Goal: Communication & Community: Answer question/provide support

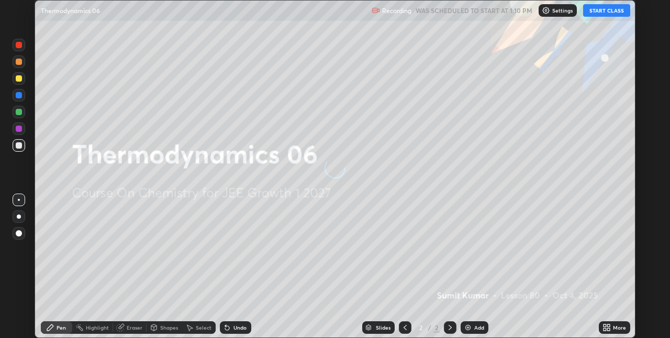
scroll to position [338, 670]
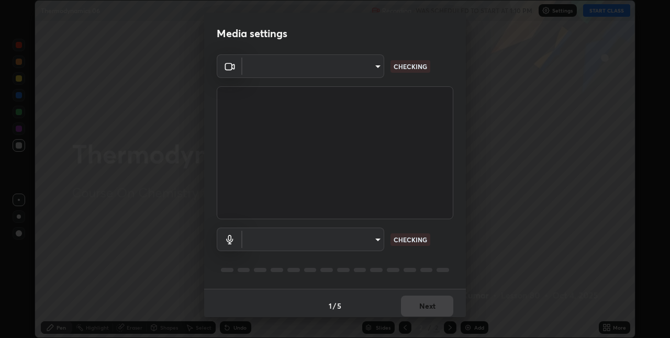
click at [359, 241] on body "Erase all Thermodynamics 06 Recording WAS SCHEDULED TO START AT 1:10 PM Setting…" at bounding box center [335, 169] width 670 height 338
type input "280048489f4aceaa7dd929c42ae46e7d7a1038740bc9fc22ad0932e52b0860f8"
type input "9a35c5c25a6babe24da8f4d10541f36b9700ea2ee64c40e6af499a578b7a6969"
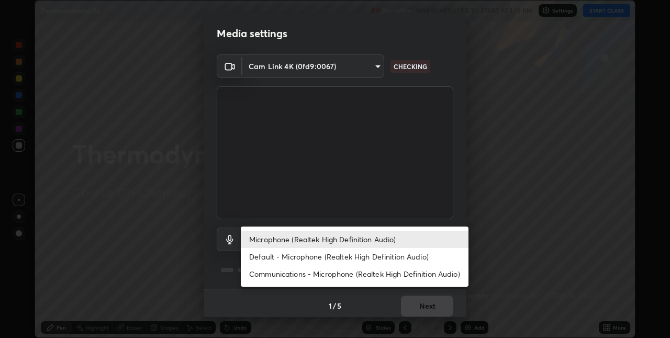
click at [293, 240] on li "Microphone (Realtek High Definition Audio)" at bounding box center [355, 239] width 228 height 17
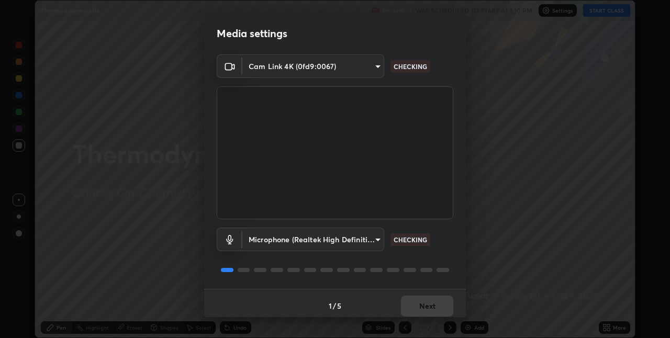
scroll to position [5, 0]
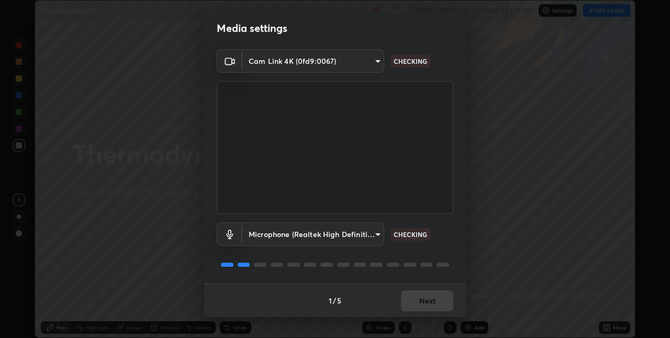
click at [411, 296] on div "1 / 5 Next" at bounding box center [335, 301] width 262 height 34
click at [411, 299] on div "1 / 5 Next" at bounding box center [335, 301] width 262 height 34
click at [412, 300] on div "1 / 5 Next" at bounding box center [335, 301] width 262 height 34
click at [417, 303] on div "1 / 5 Next" at bounding box center [335, 301] width 262 height 34
click at [420, 303] on div "1 / 5 Next" at bounding box center [335, 301] width 262 height 34
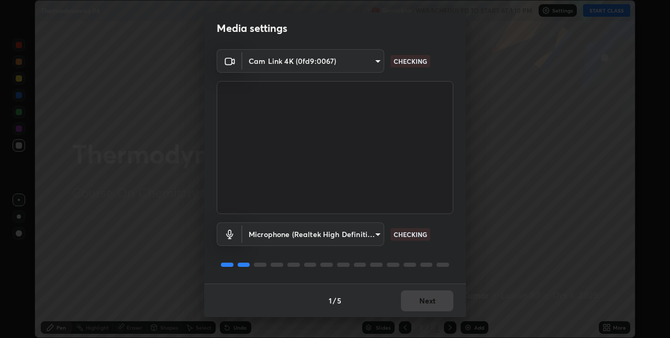
click at [419, 302] on div "1 / 5 Next" at bounding box center [335, 301] width 262 height 34
click at [418, 304] on div "1 / 5 Next" at bounding box center [335, 301] width 262 height 34
click at [416, 304] on div "1 / 5 Next" at bounding box center [335, 301] width 262 height 34
click at [418, 304] on div "1 / 5 Next" at bounding box center [335, 301] width 262 height 34
click at [420, 305] on div "1 / 5 Next" at bounding box center [335, 301] width 262 height 34
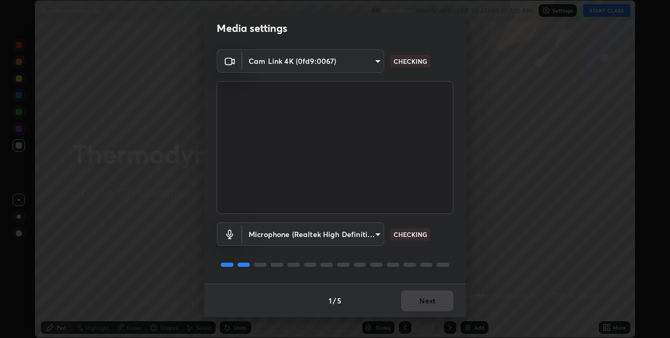
click at [421, 307] on div "1 / 5 Next" at bounding box center [335, 301] width 262 height 34
click at [424, 308] on div "1 / 5 Next" at bounding box center [335, 301] width 262 height 34
click at [424, 312] on div "1 / 5 Next" at bounding box center [335, 301] width 262 height 34
click at [427, 312] on div "1 / 5 Next" at bounding box center [335, 301] width 262 height 34
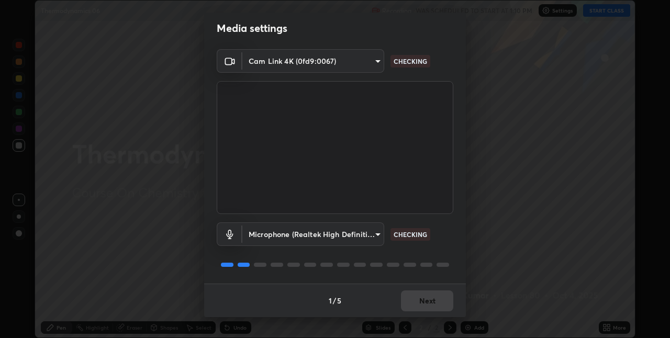
click at [426, 312] on div "1 / 5 Next" at bounding box center [335, 301] width 262 height 34
click at [426, 310] on div "1 / 5 Next" at bounding box center [335, 301] width 262 height 34
click at [426, 307] on div "1 / 5 Next" at bounding box center [335, 301] width 262 height 34
click at [425, 304] on button "Next" at bounding box center [427, 301] width 52 height 21
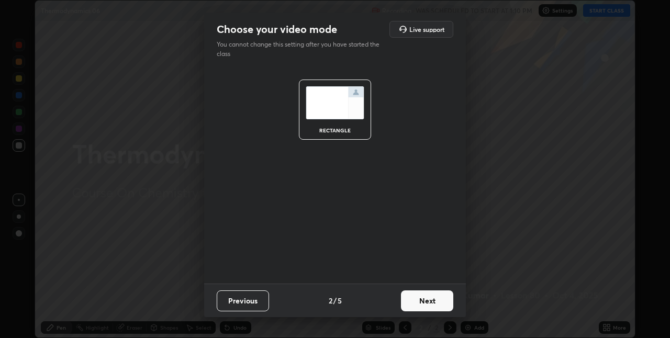
scroll to position [0, 0]
click at [423, 302] on button "Next" at bounding box center [427, 301] width 52 height 21
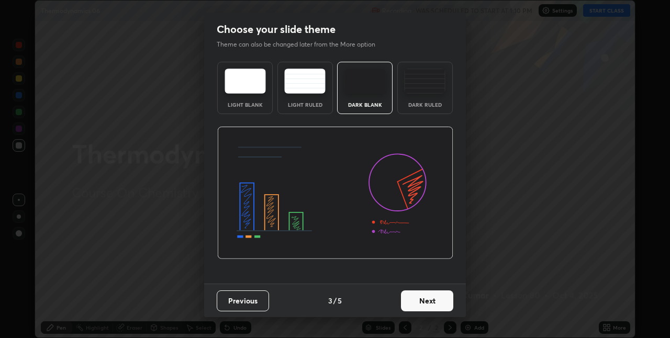
click at [433, 302] on button "Next" at bounding box center [427, 301] width 52 height 21
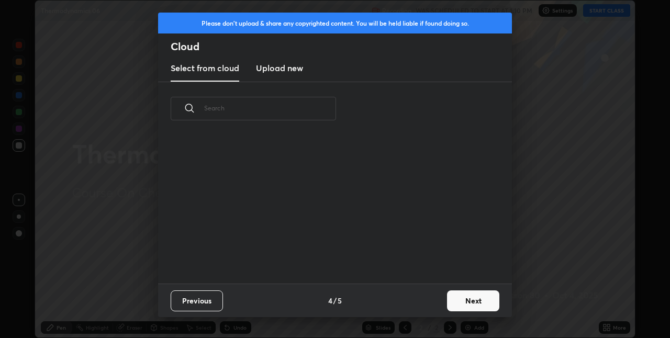
click at [454, 300] on button "Next" at bounding box center [473, 301] width 52 height 21
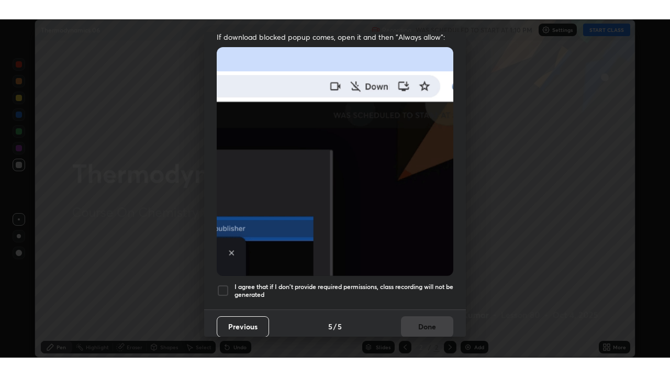
scroll to position [219, 0]
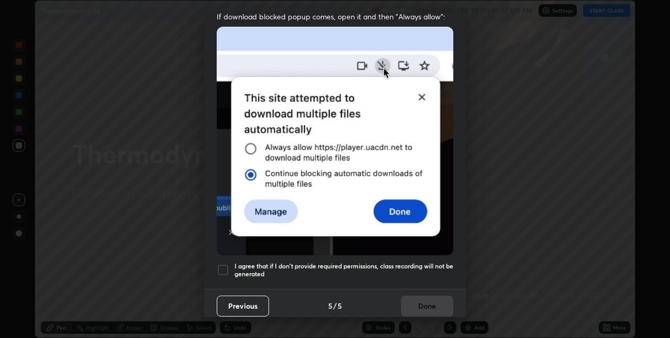
click at [223, 264] on div at bounding box center [223, 270] width 13 height 13
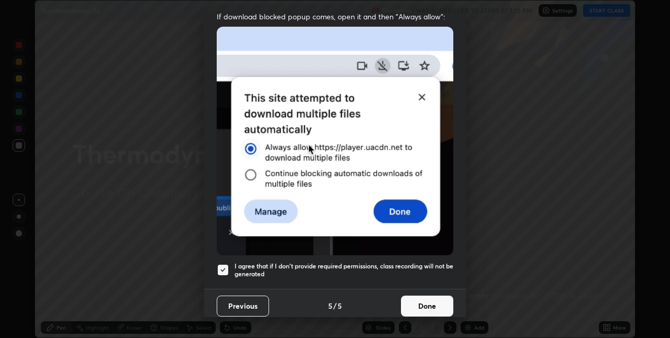
click at [411, 299] on button "Done" at bounding box center [427, 306] width 52 height 21
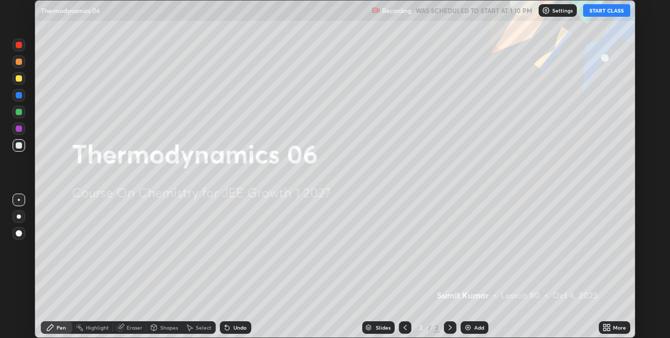
click at [468, 327] on img at bounding box center [468, 328] width 8 height 8
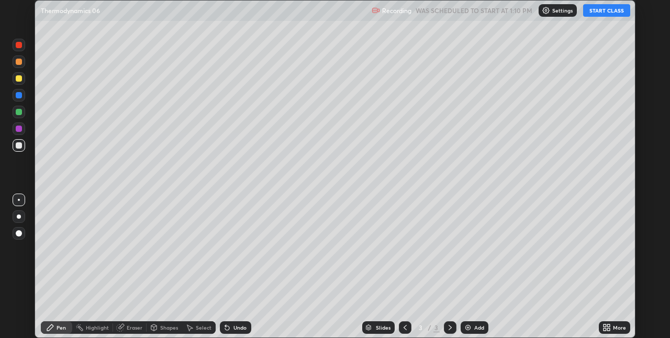
click at [599, 12] on button "START CLASS" at bounding box center [606, 10] width 47 height 13
click at [607, 326] on icon at bounding box center [607, 328] width 8 height 8
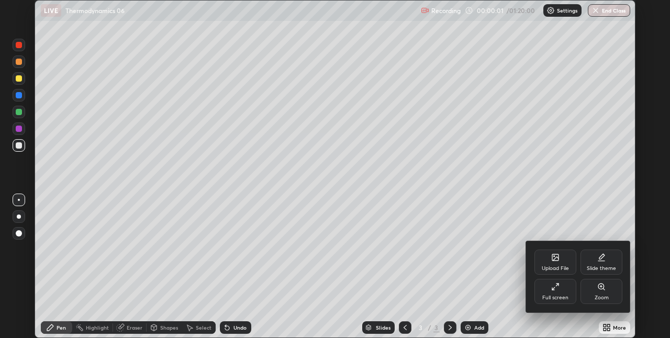
click at [554, 291] on div "Full screen" at bounding box center [556, 291] width 42 height 25
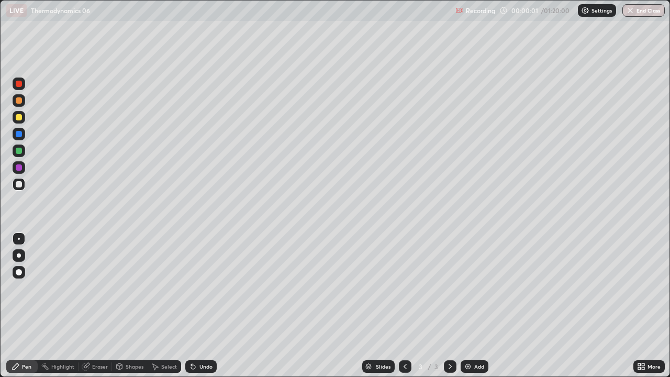
scroll to position [377, 670]
click at [17, 95] on div at bounding box center [19, 100] width 13 height 13
click at [13, 87] on div at bounding box center [19, 84] width 13 height 13
click at [15, 119] on div at bounding box center [19, 117] width 13 height 13
click at [18, 101] on div at bounding box center [19, 100] width 6 height 6
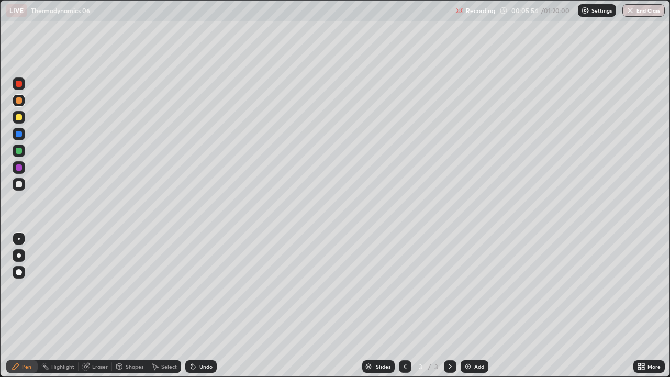
click at [465, 338] on img at bounding box center [468, 366] width 8 height 8
click at [13, 86] on div at bounding box center [19, 84] width 13 height 13
click at [15, 98] on div at bounding box center [19, 100] width 13 height 13
click at [103, 338] on div "Eraser" at bounding box center [100, 366] width 16 height 5
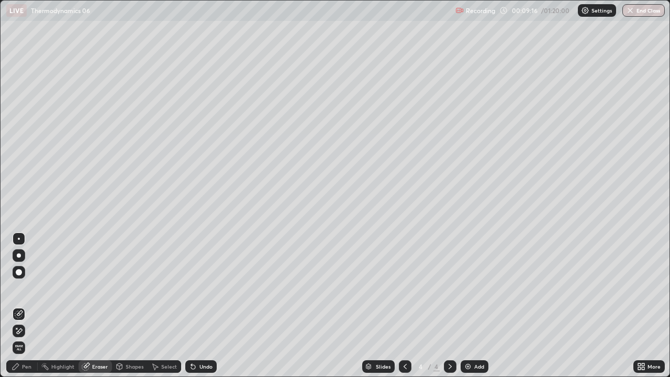
click at [30, 338] on div "Pen" at bounding box center [26, 366] width 9 height 5
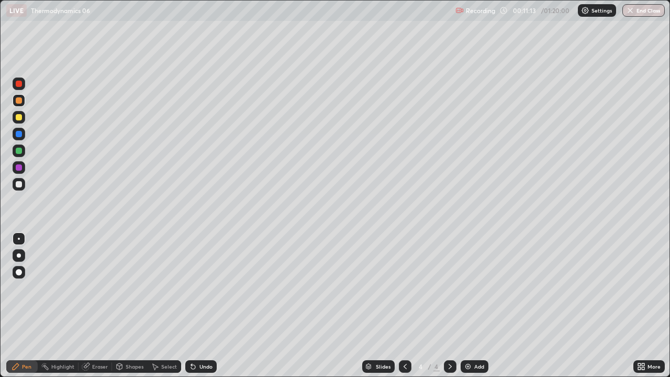
click at [466, 338] on img at bounding box center [468, 366] width 8 height 8
click at [14, 86] on div at bounding box center [19, 84] width 13 height 13
click at [15, 117] on div at bounding box center [19, 117] width 13 height 13
click at [464, 338] on img at bounding box center [468, 366] width 8 height 8
click at [18, 84] on div at bounding box center [19, 84] width 6 height 6
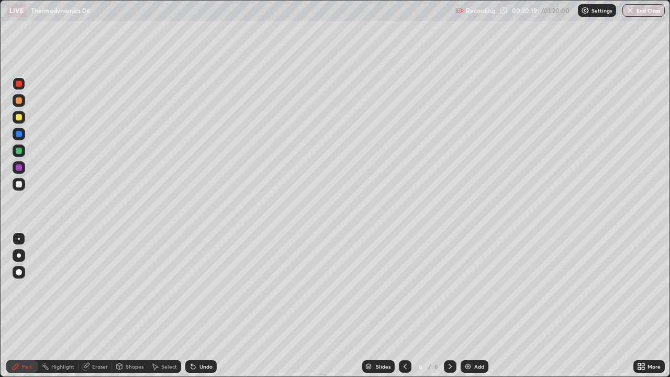
click at [18, 169] on div at bounding box center [19, 167] width 6 height 6
click at [17, 183] on div at bounding box center [19, 184] width 6 height 6
click at [474, 338] on div "Add" at bounding box center [479, 366] width 10 height 5
click at [404, 338] on icon at bounding box center [405, 366] width 8 height 8
click at [448, 338] on icon at bounding box center [450, 366] width 8 height 8
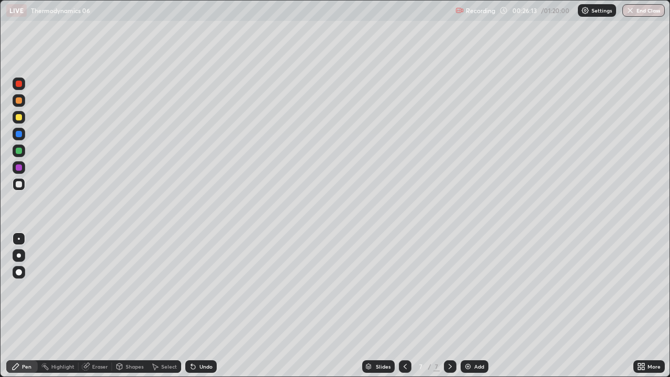
click at [404, 338] on icon at bounding box center [405, 366] width 8 height 8
click at [448, 338] on icon at bounding box center [450, 366] width 8 height 8
click at [16, 97] on div at bounding box center [19, 100] width 6 height 6
click at [17, 152] on div at bounding box center [19, 151] width 6 height 6
click at [408, 338] on div at bounding box center [405, 366] width 13 height 13
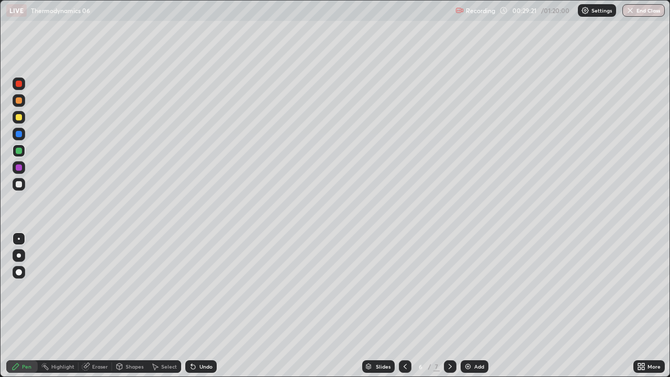
click at [448, 338] on icon at bounding box center [450, 366] width 8 height 8
click at [404, 338] on icon at bounding box center [405, 366] width 8 height 8
click at [399, 338] on div at bounding box center [405, 366] width 13 height 13
click at [449, 338] on icon at bounding box center [450, 366] width 8 height 8
click at [444, 338] on div at bounding box center [450, 366] width 13 height 21
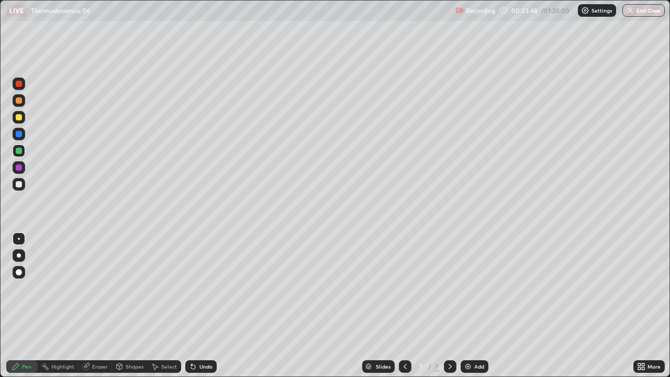
click at [446, 338] on icon at bounding box center [450, 366] width 8 height 8
click at [468, 338] on img at bounding box center [468, 366] width 8 height 8
click at [14, 100] on div at bounding box center [19, 100] width 13 height 13
click at [466, 338] on img at bounding box center [468, 366] width 8 height 8
click at [16, 118] on div at bounding box center [19, 117] width 6 height 6
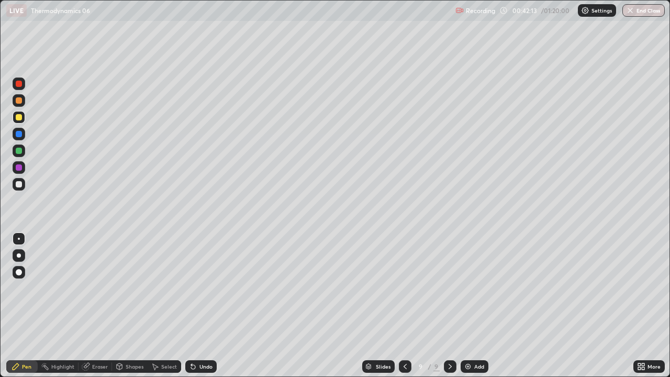
click at [191, 338] on icon at bounding box center [191, 364] width 1 height 1
click at [194, 338] on icon at bounding box center [193, 366] width 8 height 8
click at [195, 338] on icon at bounding box center [193, 366] width 8 height 8
click at [197, 338] on div "Undo" at bounding box center [200, 366] width 31 height 13
click at [196, 338] on icon at bounding box center [193, 366] width 8 height 8
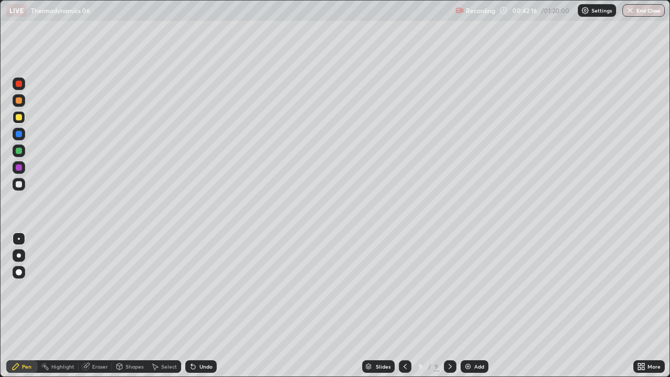
click at [195, 338] on icon at bounding box center [193, 366] width 8 height 8
click at [196, 338] on div "Undo" at bounding box center [200, 366] width 31 height 13
click at [92, 338] on div "Eraser" at bounding box center [100, 366] width 16 height 5
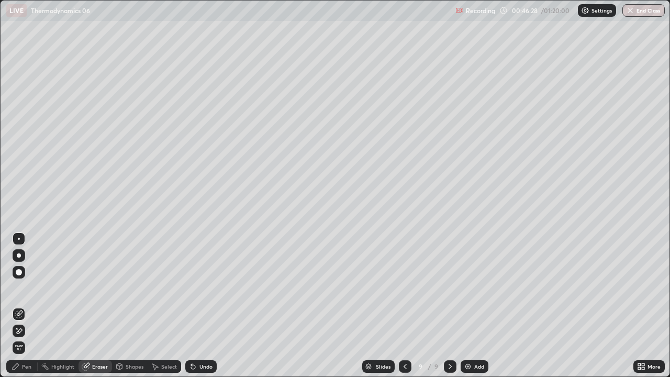
click at [102, 338] on div "Eraser" at bounding box center [100, 366] width 16 height 5
click at [29, 338] on div "Pen" at bounding box center [26, 366] width 9 height 5
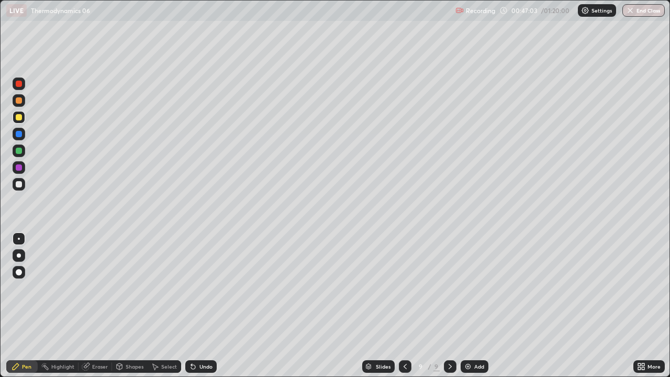
click at [468, 338] on img at bounding box center [468, 366] width 8 height 8
click at [18, 84] on div at bounding box center [19, 84] width 6 height 6
click at [466, 338] on img at bounding box center [468, 366] width 8 height 8
click at [468, 338] on img at bounding box center [468, 366] width 8 height 8
click at [375, 338] on div "Slides" at bounding box center [378, 366] width 32 height 13
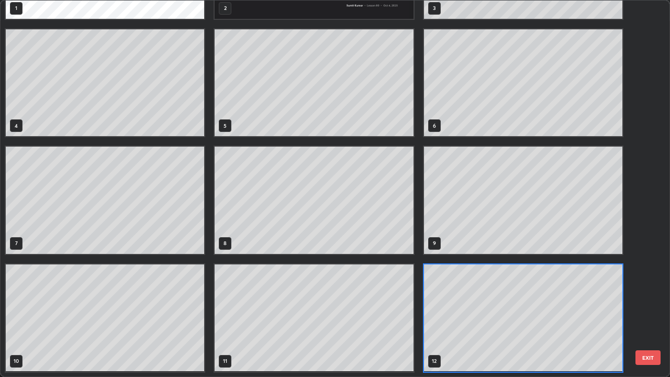
scroll to position [0, 0]
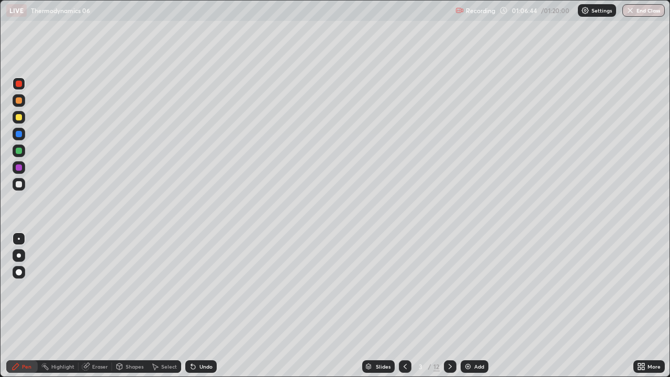
click at [446, 338] on icon at bounding box center [450, 366] width 8 height 8
click at [447, 338] on icon at bounding box center [450, 366] width 8 height 8
click at [448, 338] on icon at bounding box center [450, 366] width 8 height 8
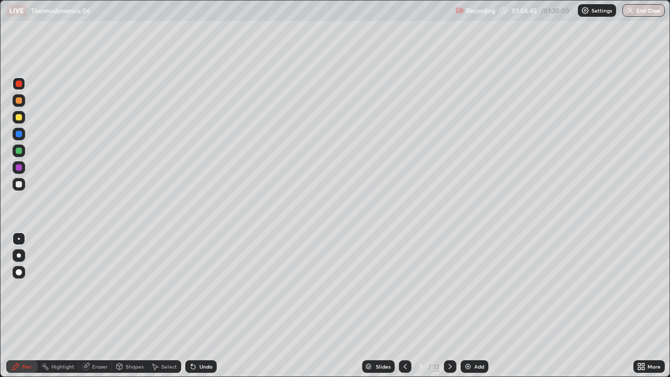
click at [449, 338] on icon at bounding box center [450, 366] width 3 height 5
click at [449, 338] on icon at bounding box center [450, 366] width 8 height 8
click at [450, 338] on icon at bounding box center [450, 366] width 3 height 5
click at [450, 338] on icon at bounding box center [450, 366] width 8 height 8
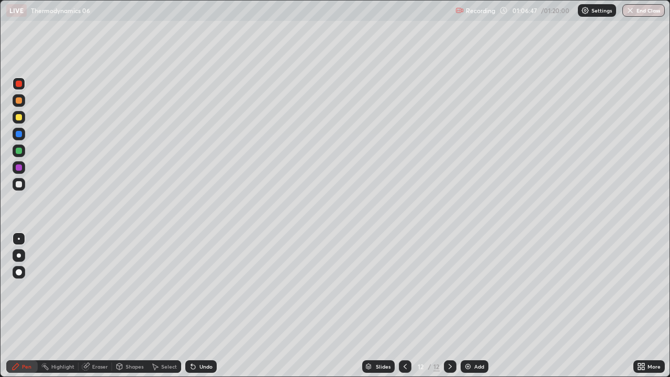
click at [451, 338] on icon at bounding box center [450, 366] width 8 height 8
click at [467, 338] on img at bounding box center [468, 366] width 8 height 8
click at [18, 149] on div at bounding box center [19, 151] width 6 height 6
click at [633, 11] on img "button" at bounding box center [630, 10] width 8 height 8
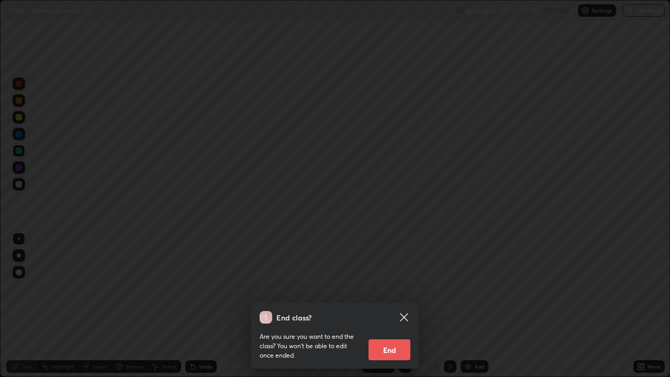
click at [392, 338] on button "End" at bounding box center [390, 349] width 42 height 21
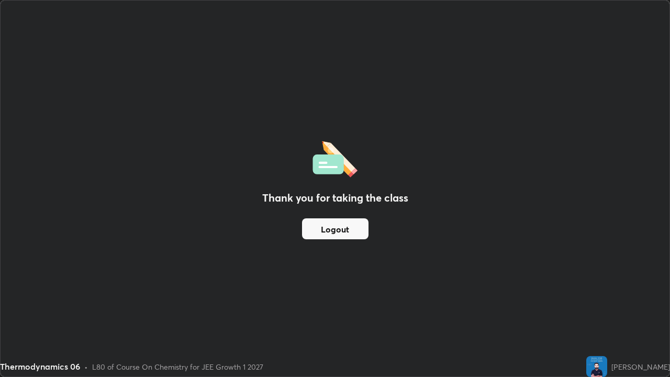
click at [337, 230] on button "Logout" at bounding box center [335, 228] width 67 height 21
